Goal: Find contact information: Find contact information

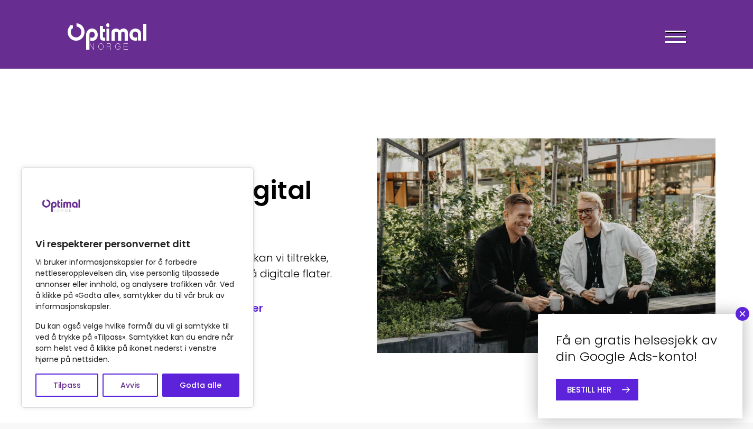
click at [742, 316] on button "×" at bounding box center [742, 314] width 14 height 14
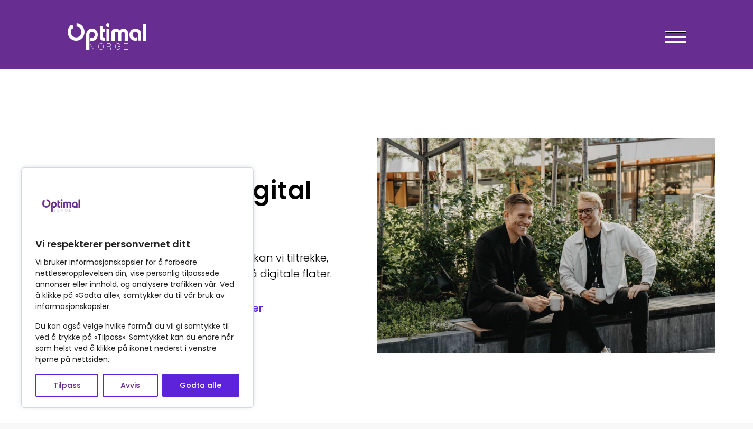
click at [675, 40] on div at bounding box center [675, 38] width 21 height 26
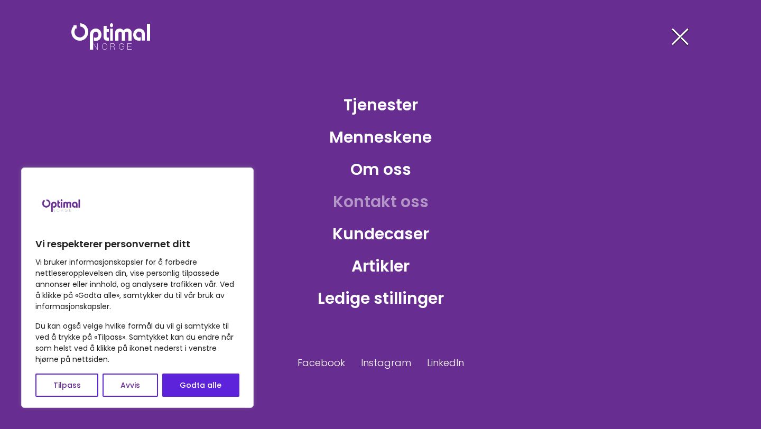
click at [392, 207] on link "Kontakt oss" at bounding box center [380, 201] width 113 height 34
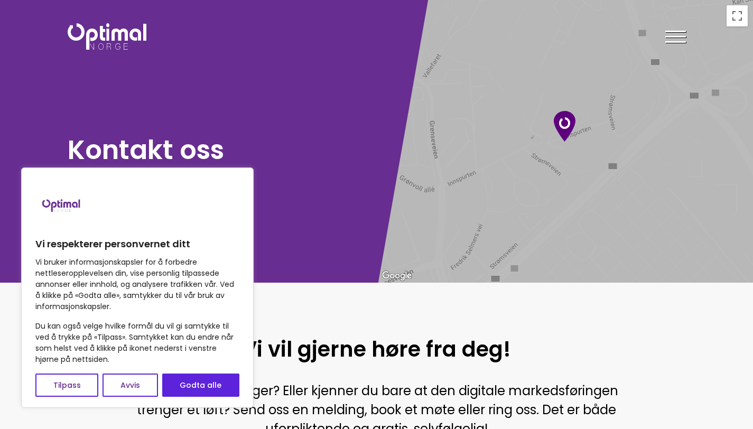
click at [672, 38] on div at bounding box center [675, 38] width 21 height 26
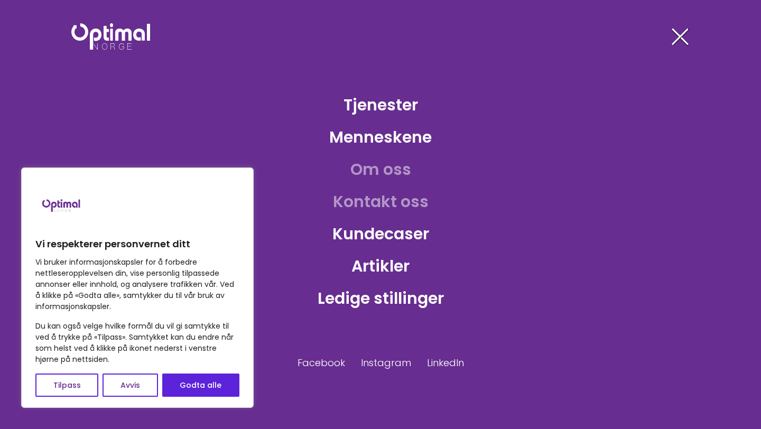
click at [383, 174] on link "Om oss" at bounding box center [381, 169] width 78 height 34
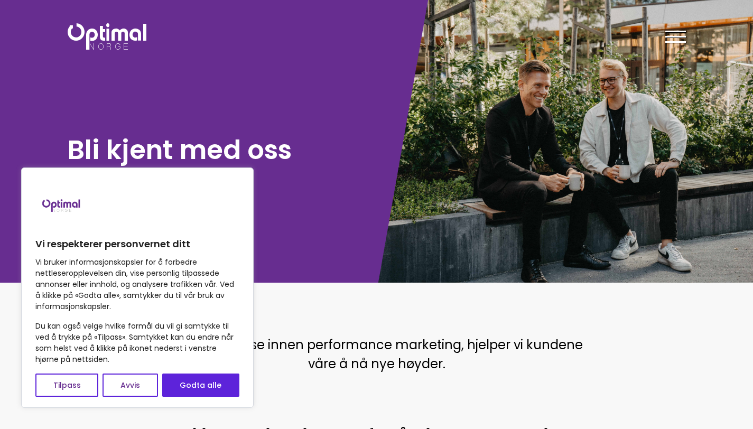
click at [674, 42] on span at bounding box center [675, 42] width 21 height 2
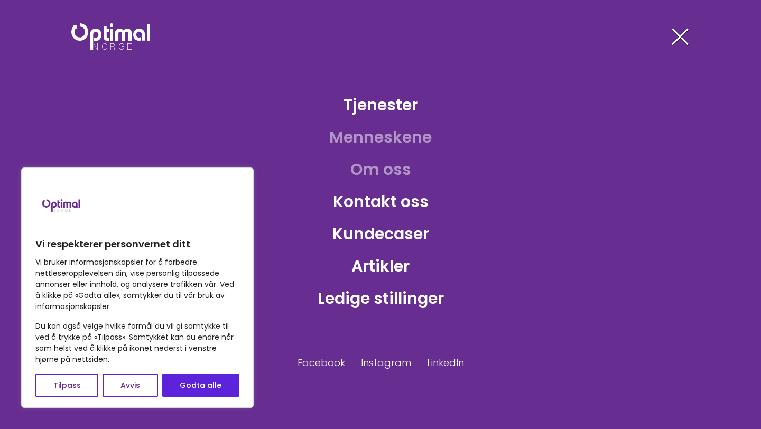
click at [380, 138] on link "Menneskene" at bounding box center [380, 137] width 119 height 34
